Goal: Task Accomplishment & Management: Manage account settings

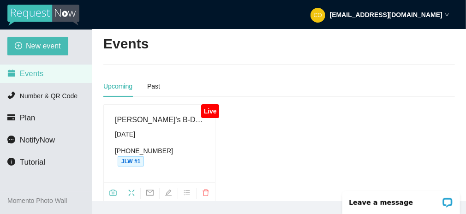
scroll to position [42, 0]
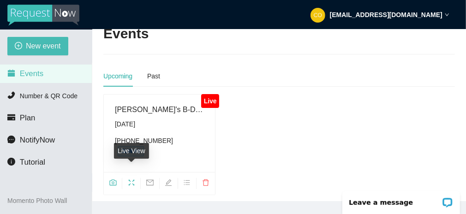
click at [133, 179] on icon "fullscreen" at bounding box center [131, 182] width 7 height 7
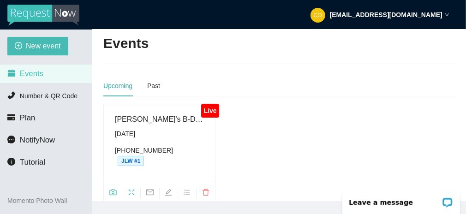
scroll to position [42, 0]
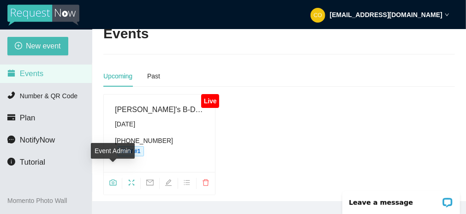
click at [112, 180] on icon "camera" at bounding box center [112, 183] width 7 height 6
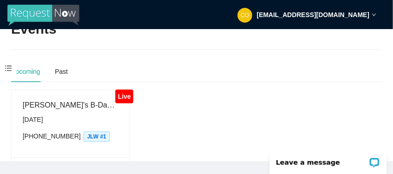
scroll to position [82, 0]
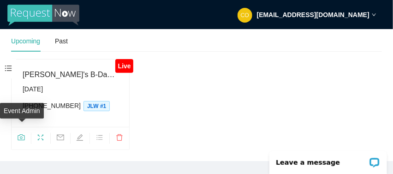
click at [22, 134] on icon "camera" at bounding box center [21, 137] width 7 height 7
